Goal: Find specific page/section: Find specific page/section

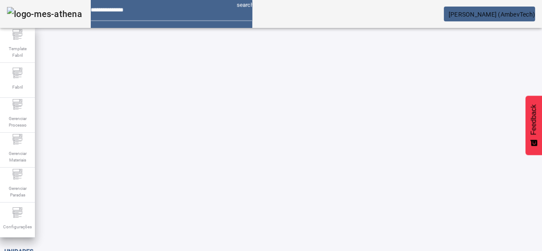
click at [228, 250] on div at bounding box center [271, 251] width 542 height 0
click at [530, 250] on div at bounding box center [271, 251] width 542 height 0
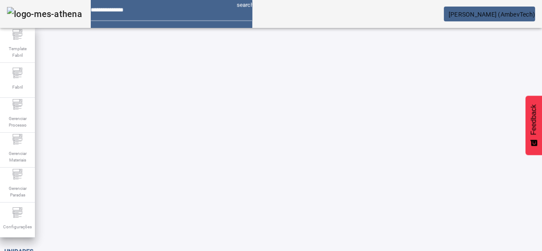
click at [4, 109] on div "Gerenciar Processo" at bounding box center [17, 115] width 35 height 35
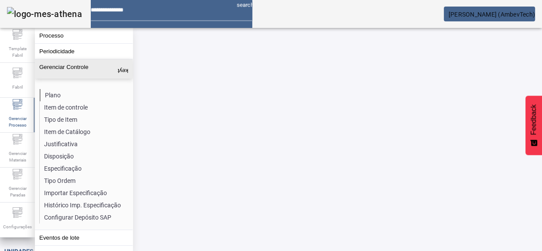
click at [62, 96] on li "Plano" at bounding box center [86, 95] width 92 height 12
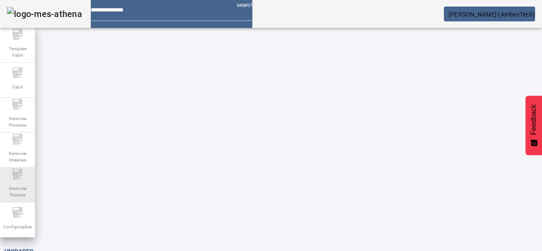
click at [20, 168] on div "Gerenciar Paradas" at bounding box center [17, 184] width 35 height 35
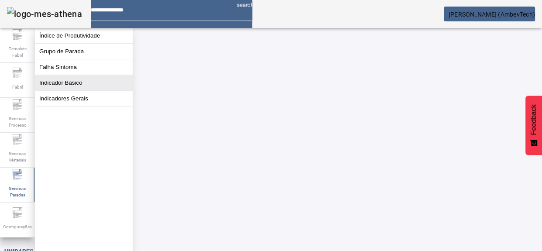
click at [54, 89] on button "Indicador Básico" at bounding box center [84, 82] width 98 height 15
